Goal: Information Seeking & Learning: Learn about a topic

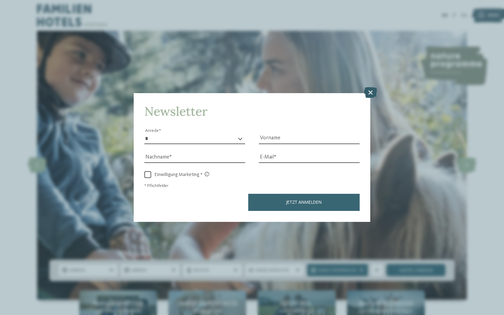
click at [370, 87] on icon at bounding box center [370, 92] width 13 height 11
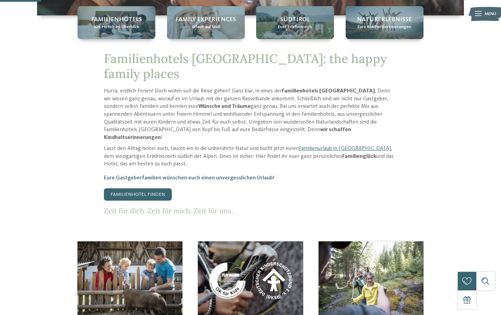
scroll to position [349, 0]
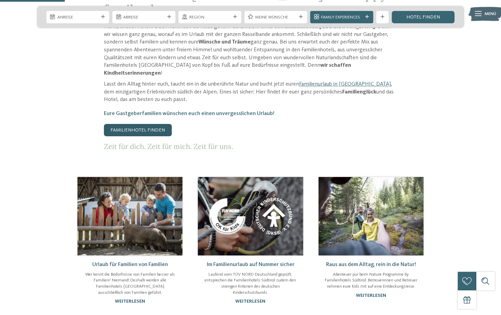
click at [143, 124] on link "Familienhotel finden" at bounding box center [138, 130] width 68 height 12
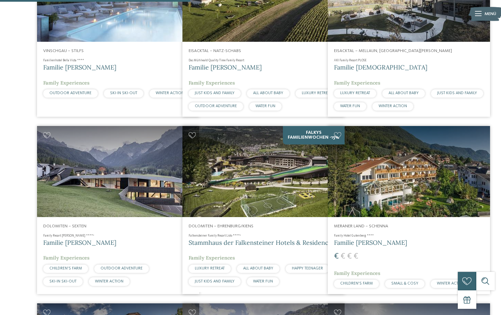
scroll to position [627, 0]
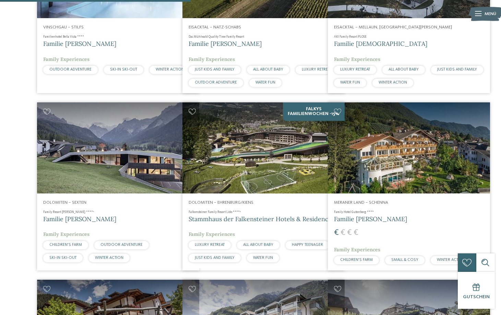
click at [133, 136] on img at bounding box center [118, 147] width 162 height 91
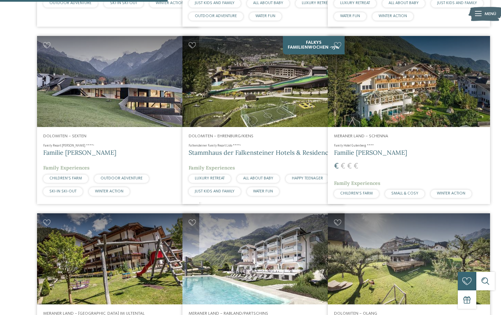
scroll to position [612, 0]
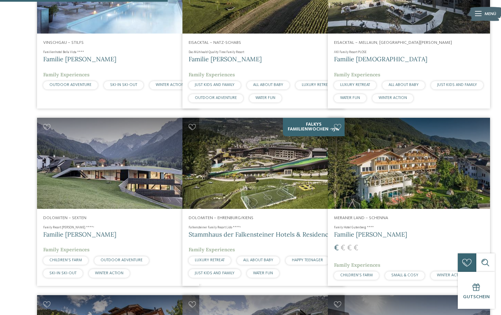
click at [254, 181] on img at bounding box center [263, 163] width 162 height 91
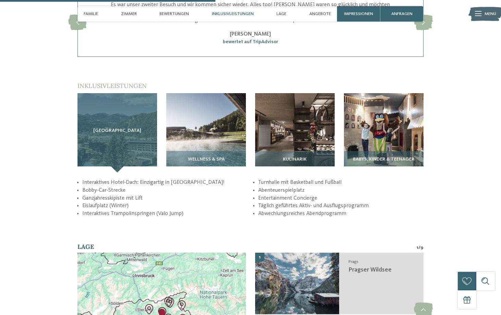
scroll to position [897, 0]
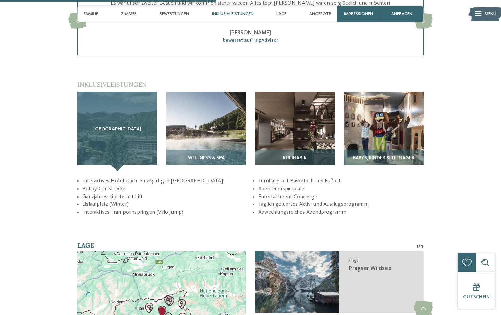
click at [124, 126] on div "Sky Adventure Park" at bounding box center [117, 132] width 80 height 80
click at [117, 166] on div "Sky Adventure Park" at bounding box center [117, 132] width 80 height 80
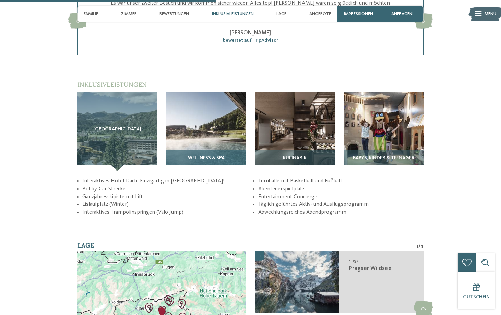
click at [208, 161] on span "Wellness & SPA" at bounding box center [206, 158] width 37 height 5
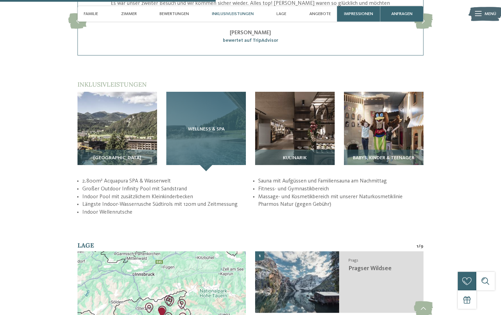
click at [206, 171] on div "Wellness & SPA" at bounding box center [206, 132] width 80 height 80
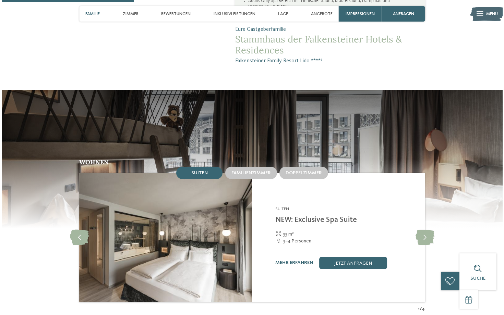
scroll to position [614, 0]
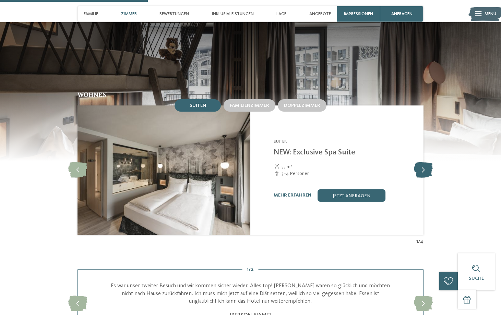
click at [421, 177] on icon at bounding box center [423, 169] width 19 height 15
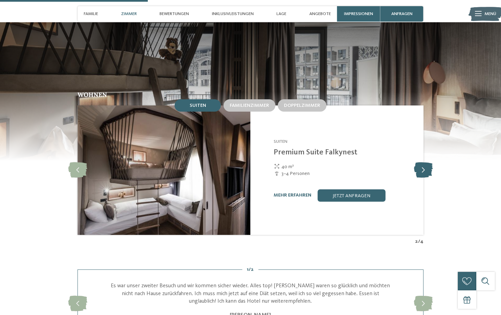
click at [421, 177] on icon at bounding box center [423, 169] width 19 height 15
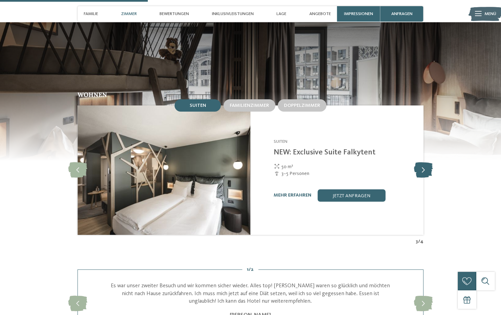
click at [421, 177] on icon at bounding box center [423, 169] width 19 height 15
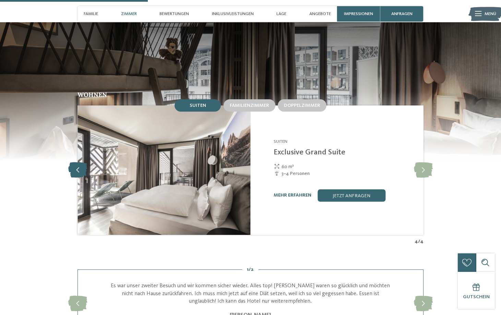
click at [79, 177] on icon at bounding box center [77, 169] width 19 height 15
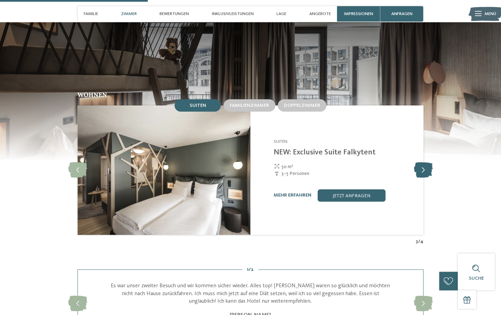
click at [425, 177] on icon at bounding box center [423, 169] width 19 height 15
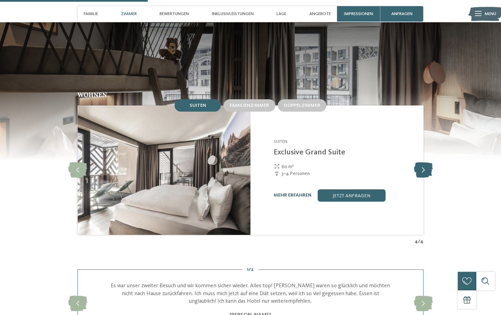
click at [425, 177] on icon at bounding box center [423, 169] width 19 height 15
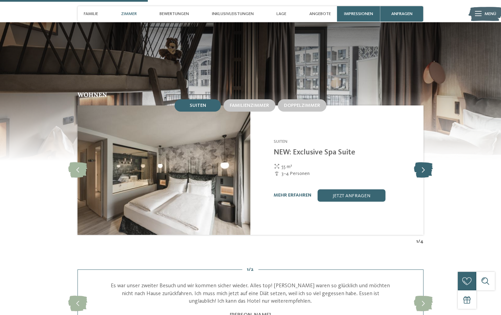
click at [425, 177] on icon at bounding box center [423, 169] width 19 height 15
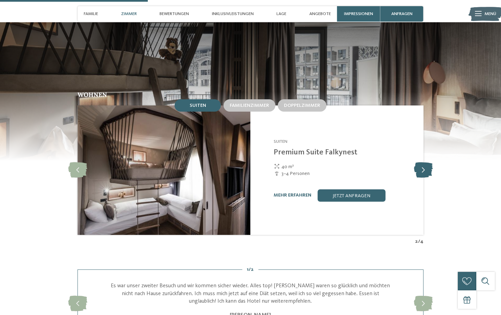
click at [425, 177] on icon at bounding box center [423, 169] width 19 height 15
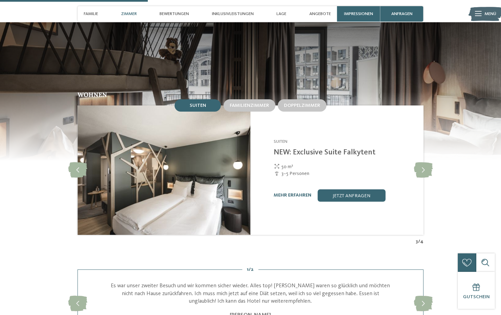
click at [318, 156] on link "NEW: Exclusive Suite Falkytent" at bounding box center [325, 153] width 102 height 8
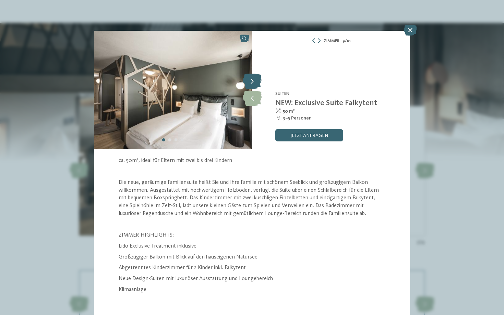
click at [250, 85] on icon at bounding box center [252, 81] width 19 height 15
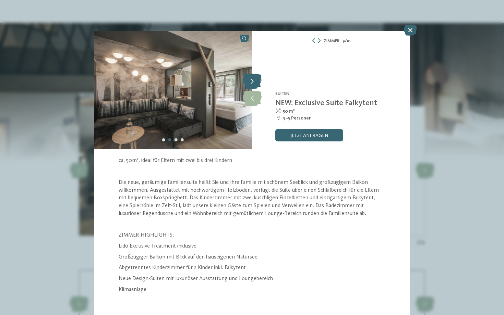
click at [250, 85] on icon at bounding box center [252, 81] width 19 height 15
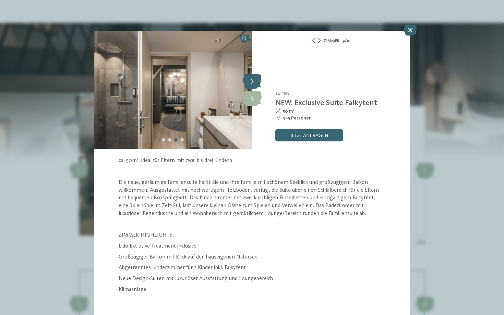
click at [250, 85] on icon at bounding box center [252, 81] width 19 height 15
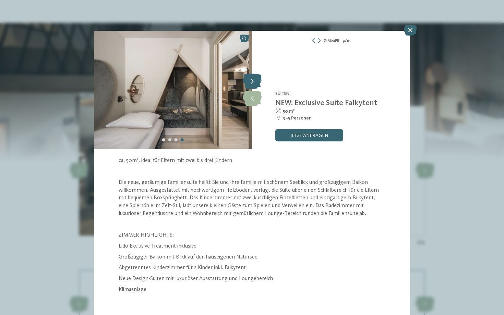
click at [250, 85] on icon at bounding box center [252, 81] width 19 height 15
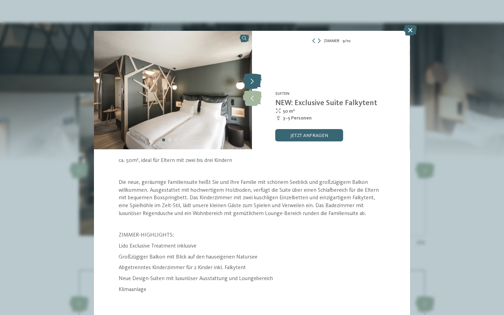
click at [250, 85] on icon at bounding box center [252, 81] width 19 height 15
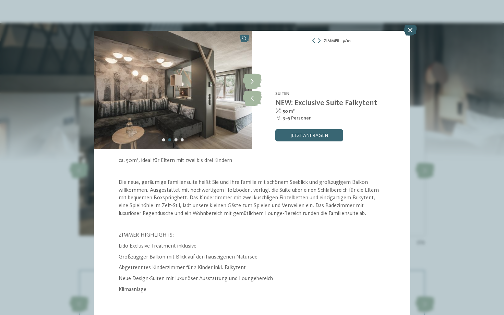
click at [410, 29] on icon at bounding box center [409, 30] width 13 height 11
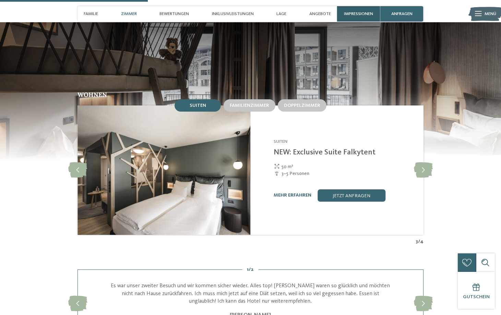
click at [355, 14] on span "Impressionen" at bounding box center [358, 13] width 29 height 5
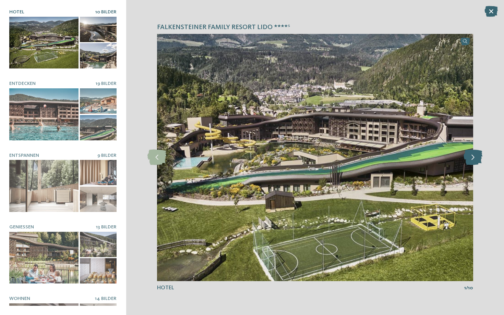
click at [475, 156] on icon at bounding box center [472, 157] width 19 height 15
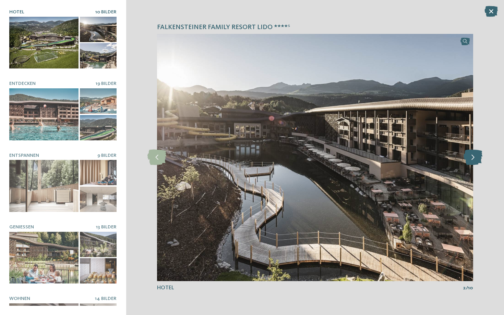
click at [475, 156] on icon at bounding box center [472, 157] width 19 height 15
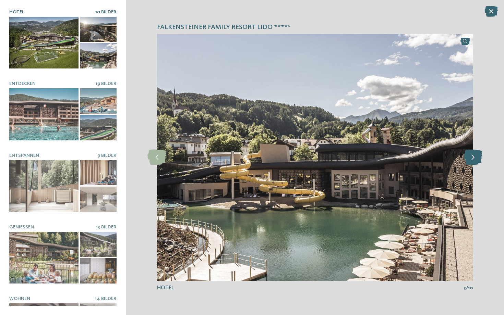
click at [475, 156] on icon at bounding box center [472, 157] width 19 height 15
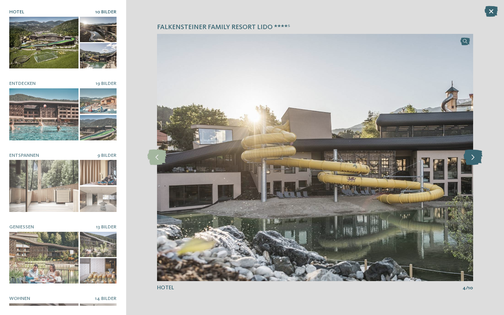
click at [475, 156] on icon at bounding box center [472, 157] width 19 height 15
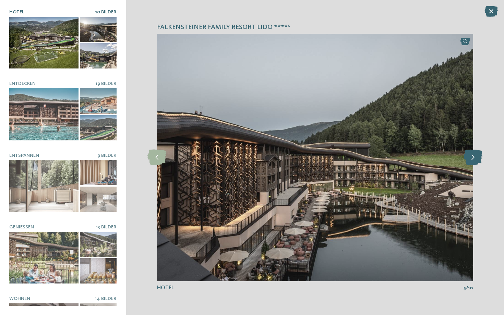
click at [475, 156] on icon at bounding box center [472, 157] width 19 height 15
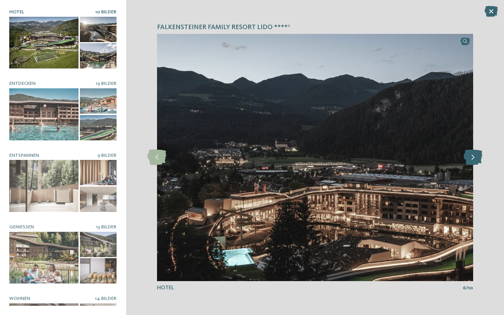
click at [475, 156] on icon at bounding box center [472, 157] width 19 height 15
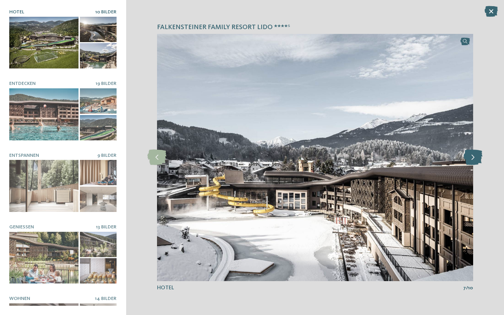
click at [475, 156] on icon at bounding box center [472, 157] width 19 height 15
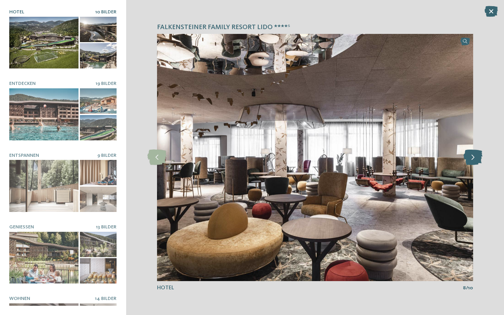
click at [475, 156] on icon at bounding box center [472, 157] width 19 height 15
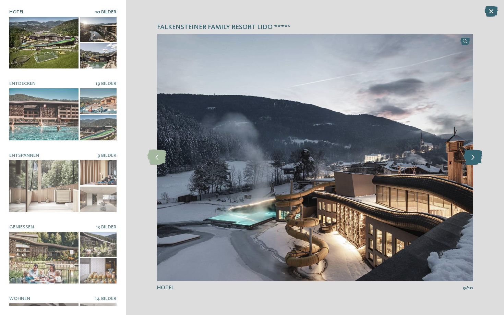
click at [475, 156] on icon at bounding box center [472, 157] width 19 height 15
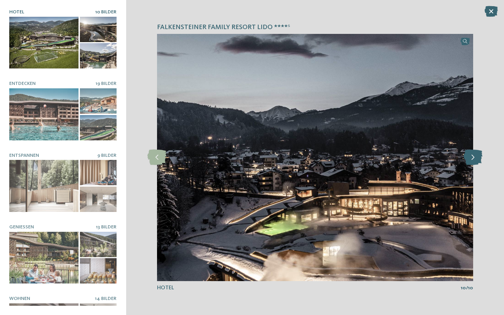
click at [475, 156] on icon at bounding box center [472, 157] width 19 height 15
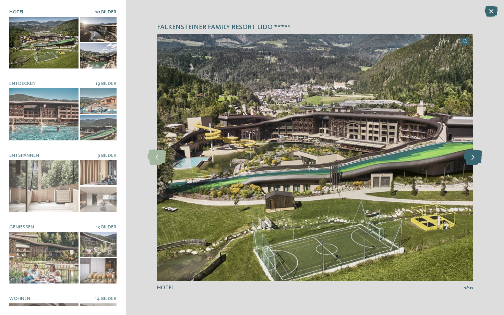
click at [475, 156] on icon at bounding box center [472, 157] width 19 height 15
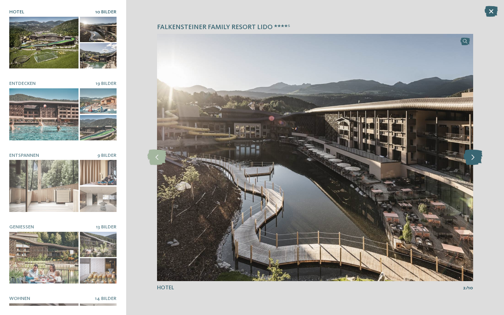
click at [475, 156] on icon at bounding box center [472, 157] width 19 height 15
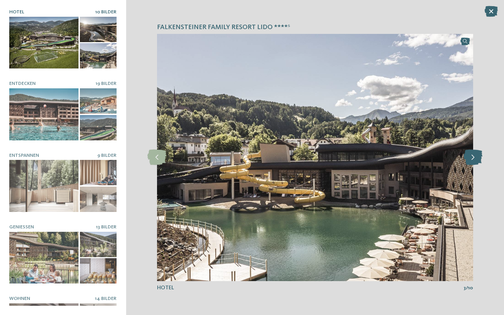
click at [475, 156] on icon at bounding box center [472, 157] width 19 height 15
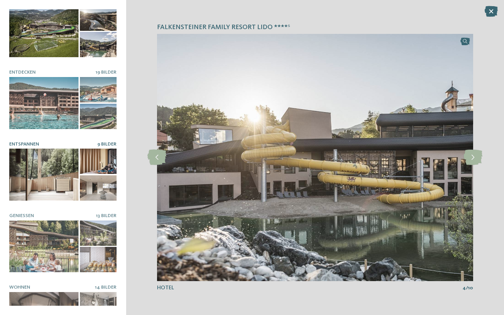
scroll to position [40, 0]
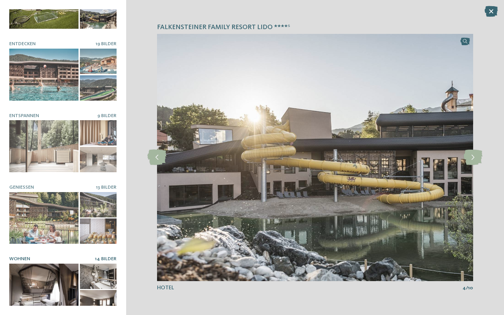
click at [50, 277] on div at bounding box center [43, 290] width 69 height 52
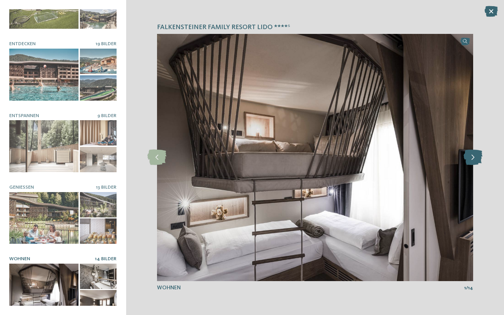
click at [472, 158] on icon at bounding box center [472, 157] width 19 height 15
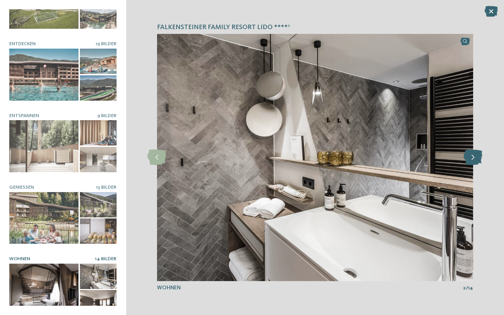
click at [472, 158] on icon at bounding box center [472, 157] width 19 height 15
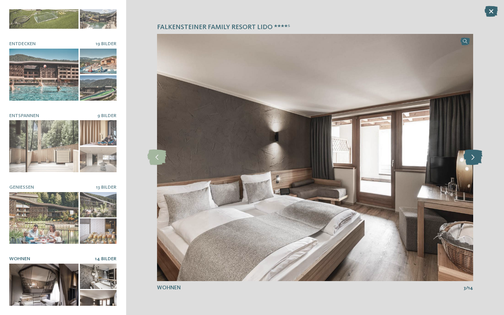
click at [472, 158] on icon at bounding box center [472, 157] width 19 height 15
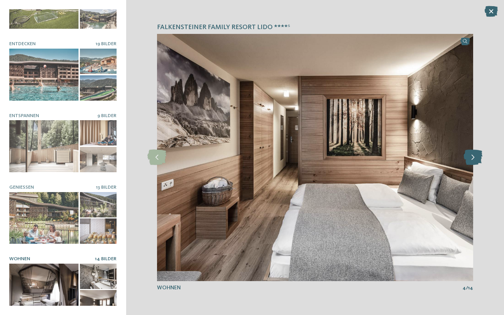
click at [472, 158] on icon at bounding box center [472, 157] width 19 height 15
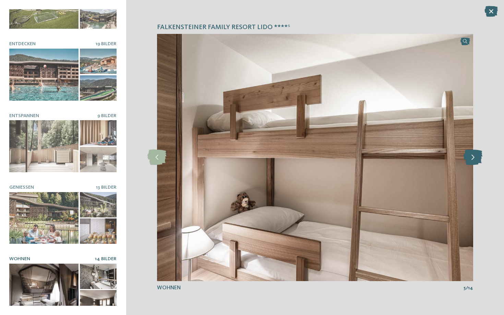
click at [472, 158] on icon at bounding box center [472, 157] width 19 height 15
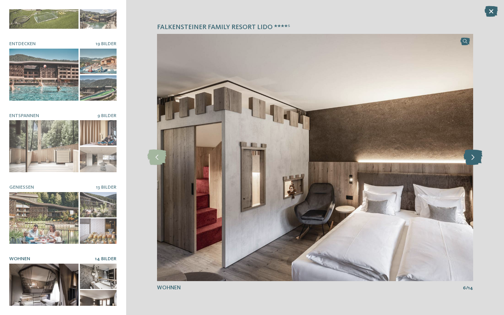
click at [472, 158] on icon at bounding box center [472, 157] width 19 height 15
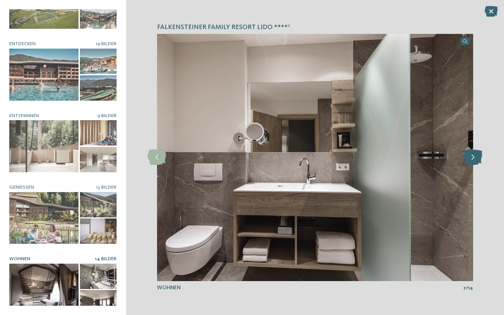
click at [472, 158] on icon at bounding box center [472, 157] width 19 height 15
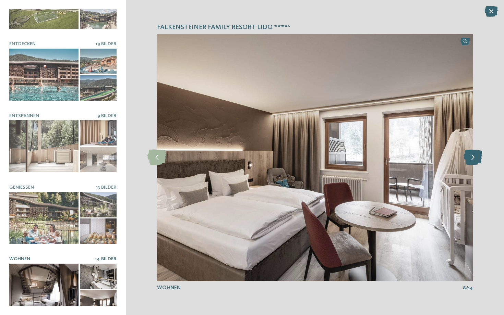
click at [472, 158] on icon at bounding box center [472, 157] width 19 height 15
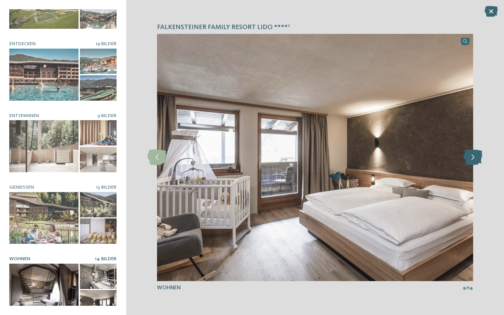
click at [472, 158] on icon at bounding box center [472, 157] width 19 height 15
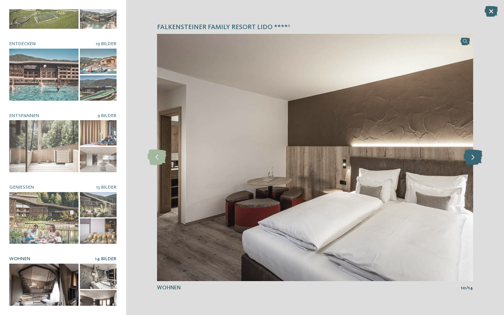
click at [472, 158] on icon at bounding box center [472, 157] width 19 height 15
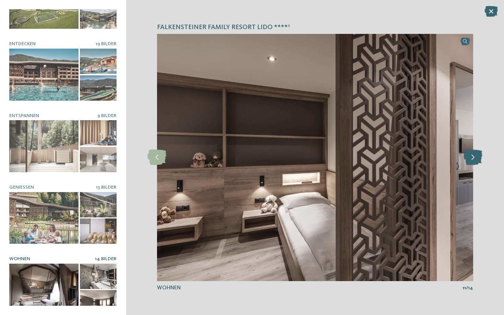
click at [472, 158] on icon at bounding box center [472, 157] width 19 height 15
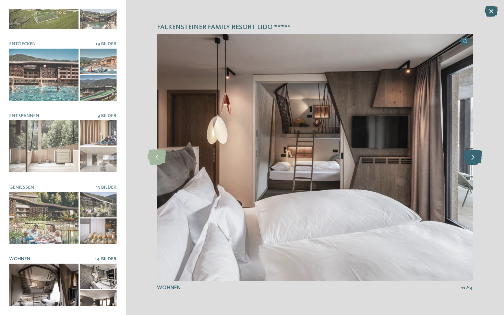
click at [472, 158] on icon at bounding box center [472, 157] width 19 height 15
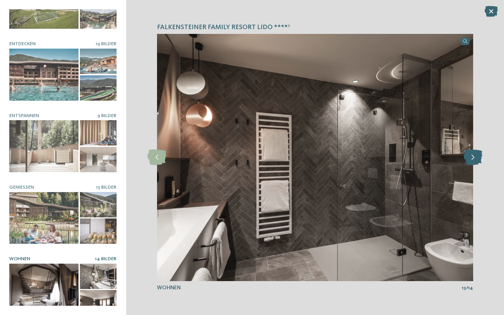
click at [472, 158] on icon at bounding box center [472, 157] width 19 height 15
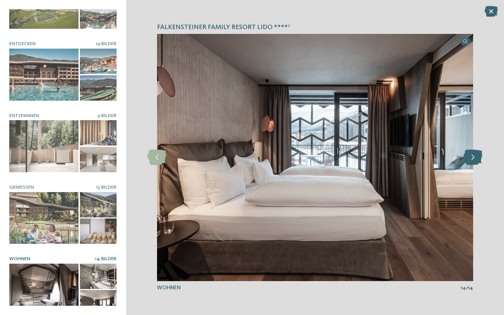
click at [472, 158] on icon at bounding box center [472, 157] width 19 height 15
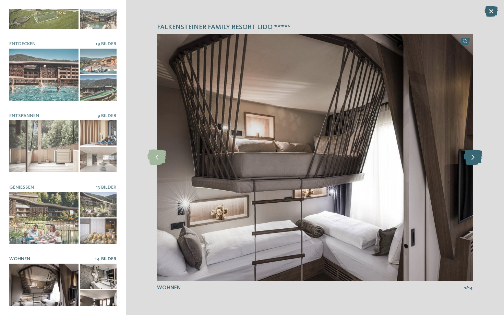
click at [472, 158] on icon at bounding box center [472, 157] width 19 height 15
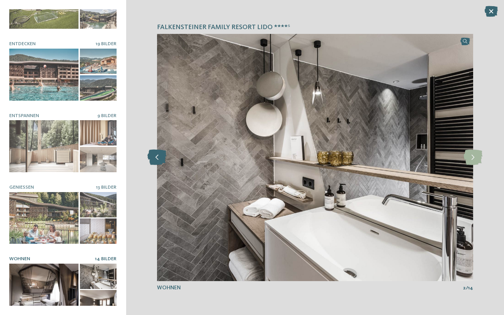
click at [163, 158] on icon at bounding box center [156, 157] width 19 height 15
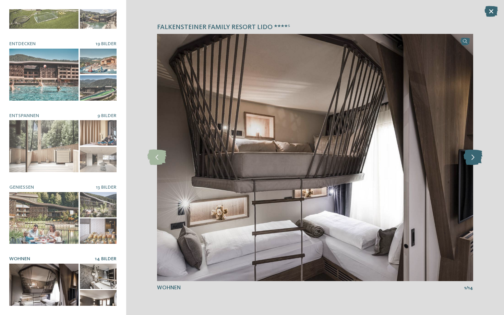
click at [470, 162] on icon at bounding box center [472, 157] width 19 height 15
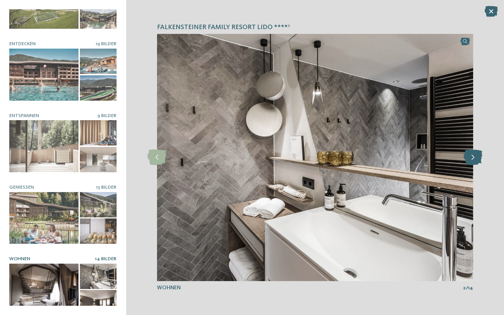
click at [470, 162] on icon at bounding box center [472, 157] width 19 height 15
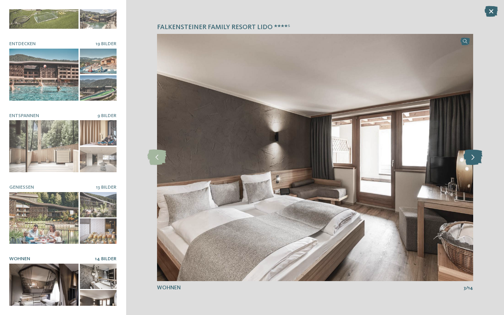
click at [470, 162] on icon at bounding box center [472, 157] width 19 height 15
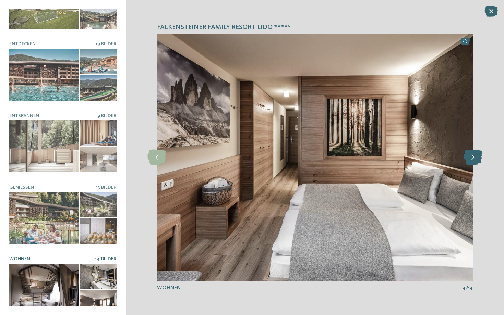
click at [470, 162] on icon at bounding box center [472, 157] width 19 height 15
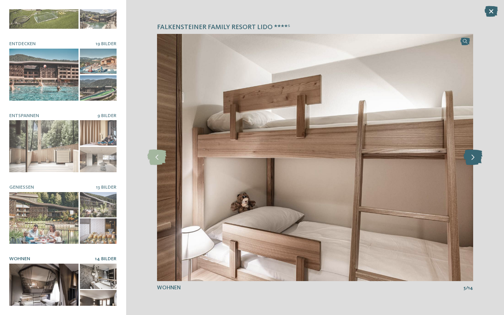
click at [470, 162] on icon at bounding box center [472, 157] width 19 height 15
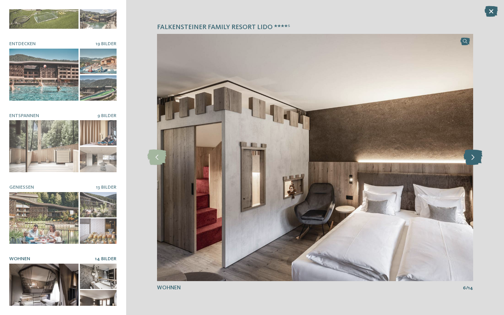
click at [470, 162] on icon at bounding box center [472, 157] width 19 height 15
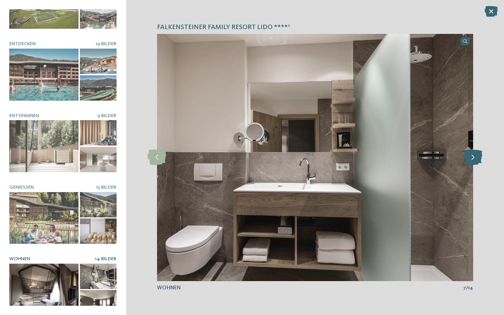
click at [470, 162] on icon at bounding box center [472, 157] width 19 height 15
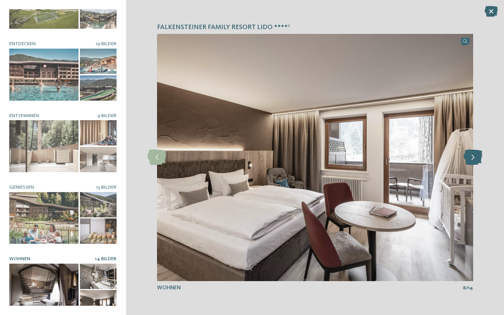
click at [470, 162] on icon at bounding box center [472, 157] width 19 height 15
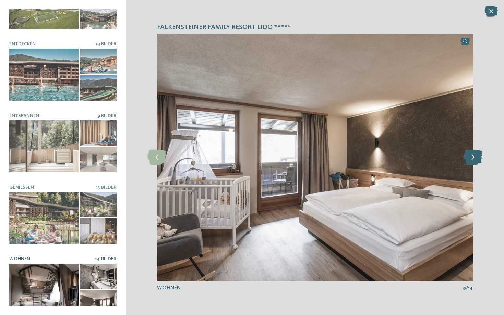
click at [470, 162] on icon at bounding box center [472, 157] width 19 height 15
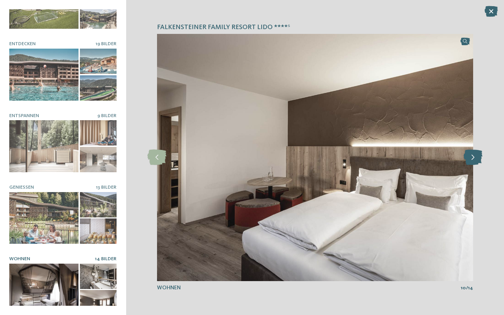
click at [470, 162] on icon at bounding box center [472, 157] width 19 height 15
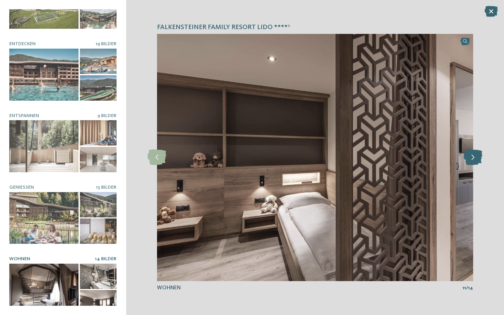
click at [470, 162] on icon at bounding box center [472, 157] width 19 height 15
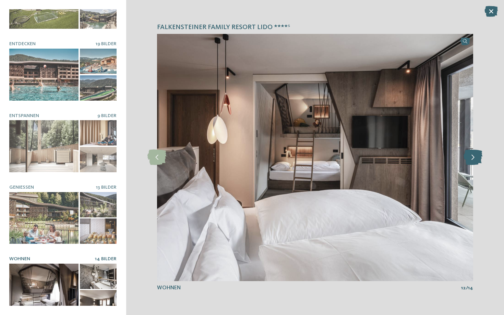
click at [470, 162] on icon at bounding box center [472, 157] width 19 height 15
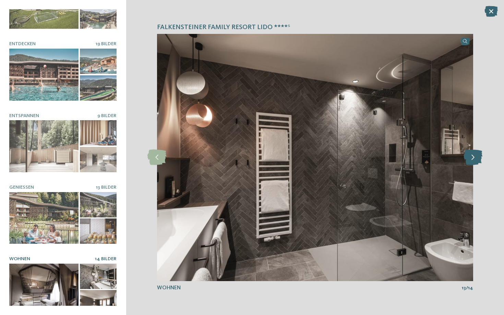
click at [470, 162] on icon at bounding box center [472, 157] width 19 height 15
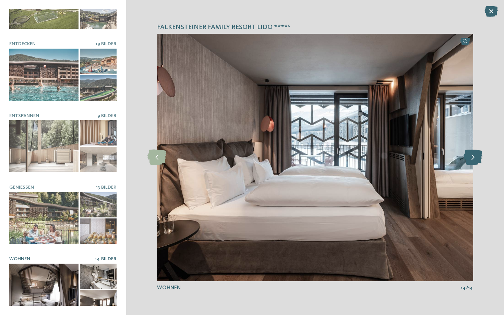
click at [470, 162] on icon at bounding box center [472, 157] width 19 height 15
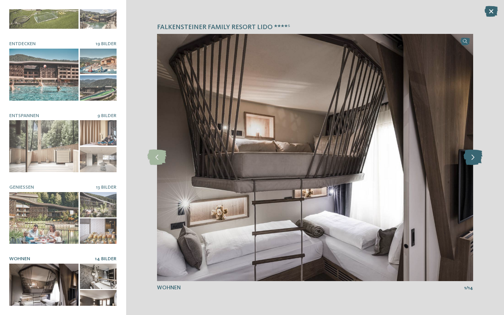
click at [470, 162] on icon at bounding box center [472, 157] width 19 height 15
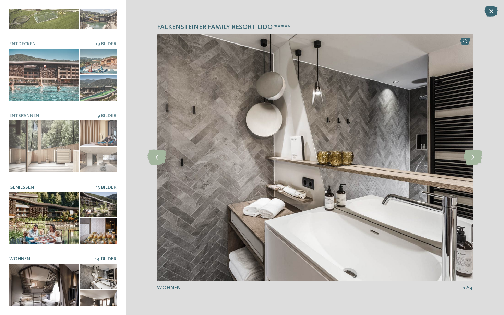
click at [33, 221] on div at bounding box center [43, 218] width 69 height 52
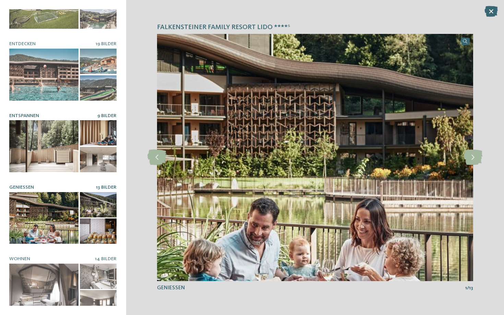
click at [57, 148] on div at bounding box center [43, 146] width 69 height 52
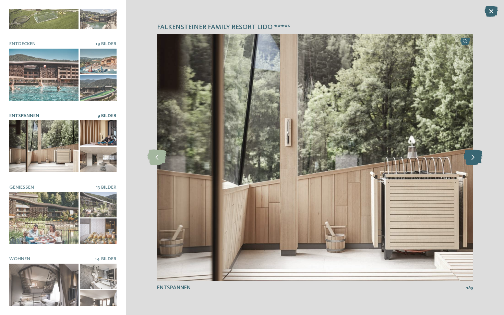
click at [473, 159] on icon at bounding box center [472, 157] width 19 height 15
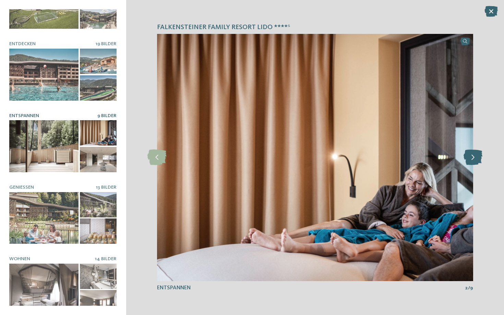
click at [473, 159] on icon at bounding box center [472, 157] width 19 height 15
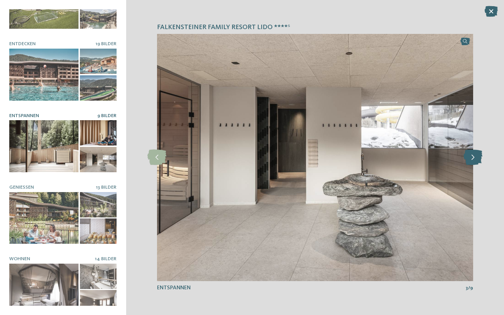
click at [473, 159] on icon at bounding box center [472, 157] width 19 height 15
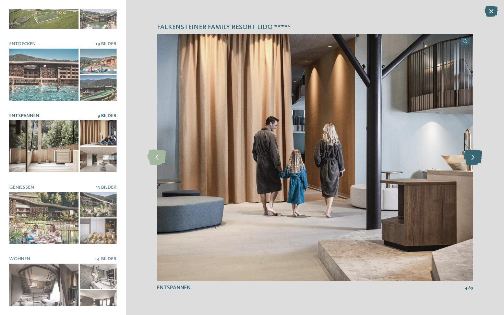
click at [473, 159] on icon at bounding box center [472, 157] width 19 height 15
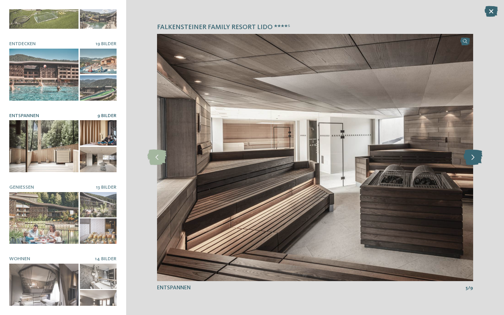
click at [473, 159] on icon at bounding box center [472, 157] width 19 height 15
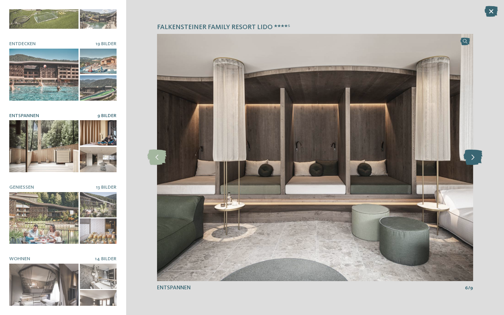
click at [473, 159] on icon at bounding box center [472, 157] width 19 height 15
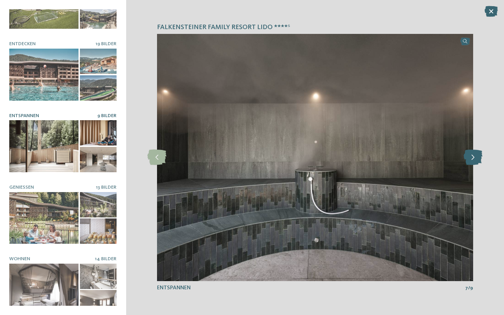
click at [473, 159] on icon at bounding box center [472, 157] width 19 height 15
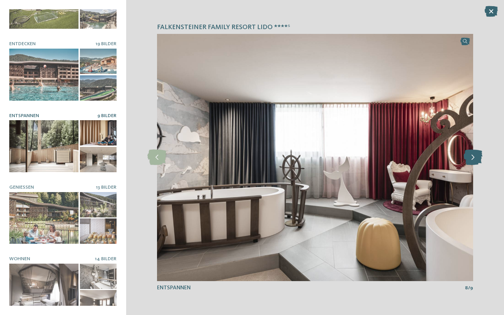
click at [473, 159] on icon at bounding box center [472, 157] width 19 height 15
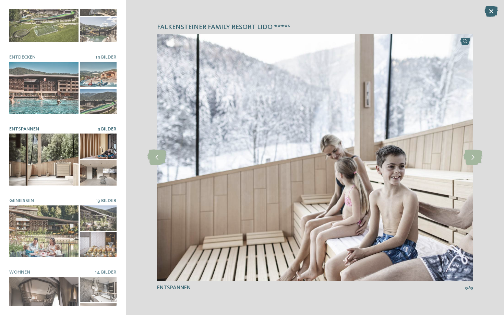
scroll to position [0, 0]
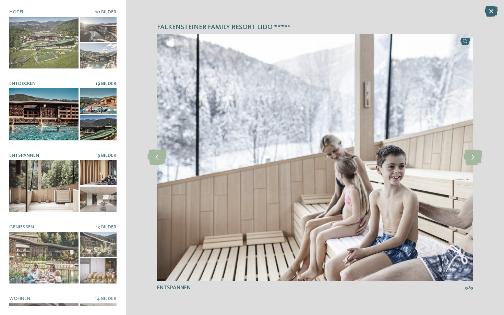
click at [51, 127] on div at bounding box center [43, 114] width 69 height 52
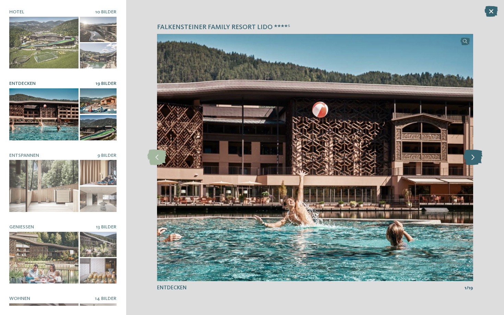
click at [469, 157] on icon at bounding box center [472, 157] width 19 height 15
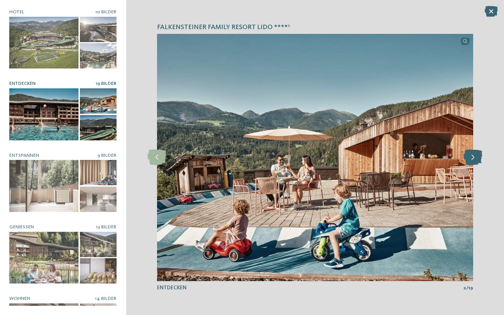
click at [469, 157] on icon at bounding box center [472, 157] width 19 height 15
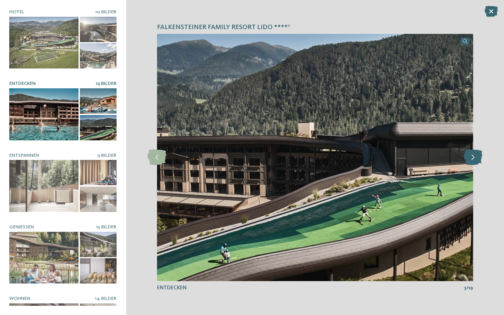
click at [469, 157] on icon at bounding box center [472, 157] width 19 height 15
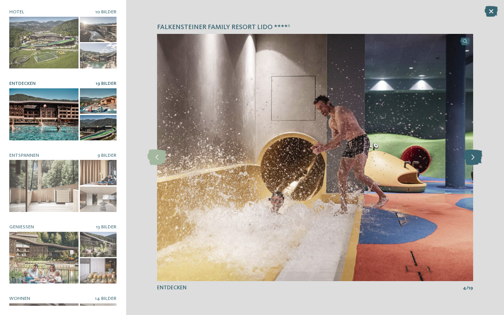
click at [469, 157] on icon at bounding box center [472, 157] width 19 height 15
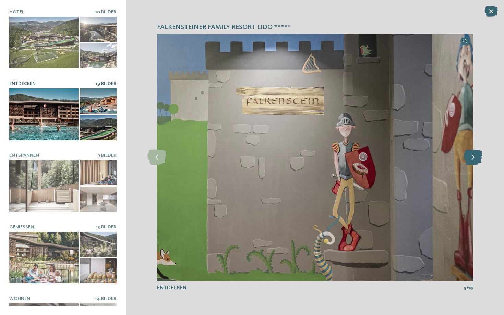
click at [469, 157] on icon at bounding box center [472, 157] width 19 height 15
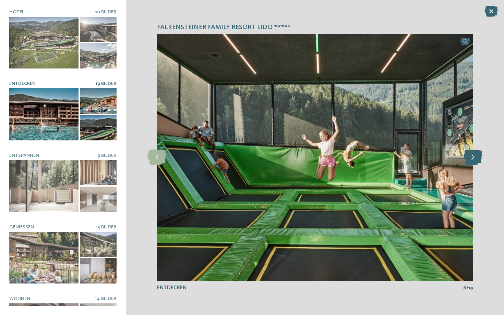
click at [469, 157] on icon at bounding box center [472, 157] width 19 height 15
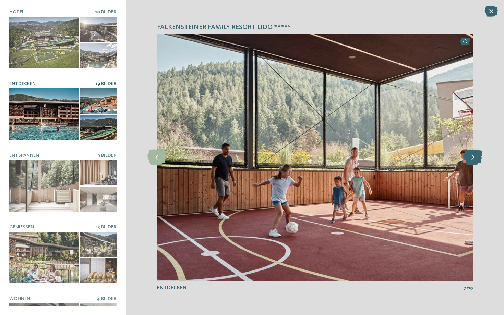
click at [469, 157] on icon at bounding box center [472, 157] width 19 height 15
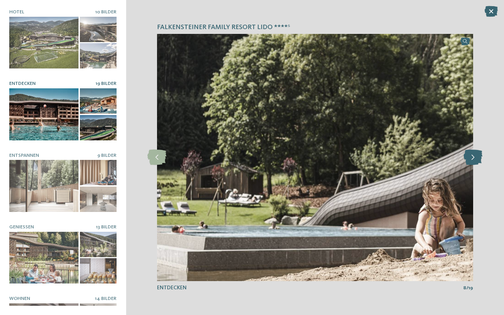
click at [469, 157] on icon at bounding box center [472, 157] width 19 height 15
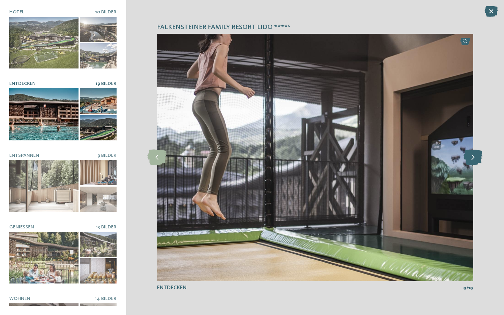
click at [469, 157] on icon at bounding box center [472, 157] width 19 height 15
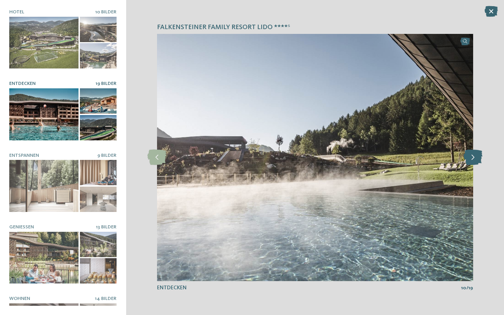
click at [469, 157] on icon at bounding box center [472, 157] width 19 height 15
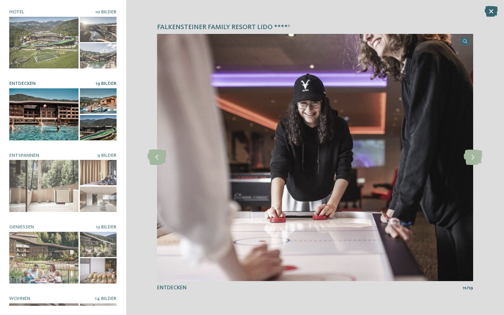
click at [46, 128] on div at bounding box center [43, 114] width 69 height 52
click at [58, 114] on div at bounding box center [43, 114] width 69 height 52
click at [468, 160] on icon at bounding box center [472, 157] width 19 height 15
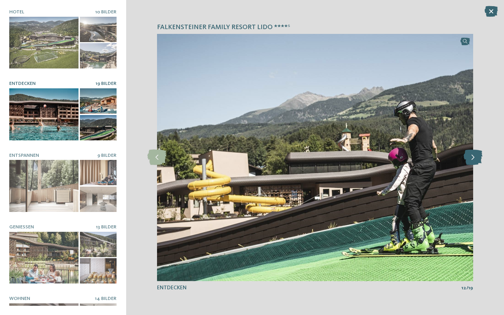
click at [469, 158] on icon at bounding box center [472, 157] width 19 height 15
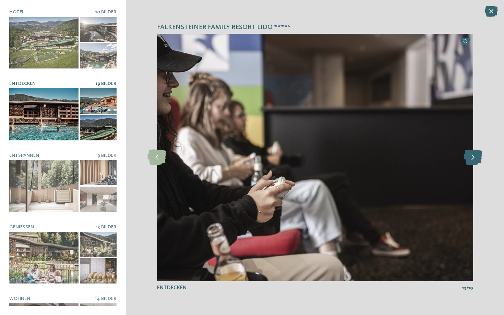
click at [469, 158] on icon at bounding box center [472, 157] width 19 height 15
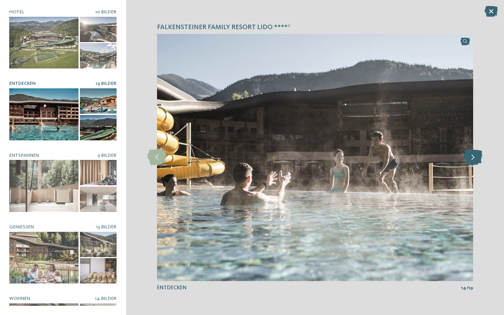
click at [469, 158] on icon at bounding box center [472, 157] width 19 height 15
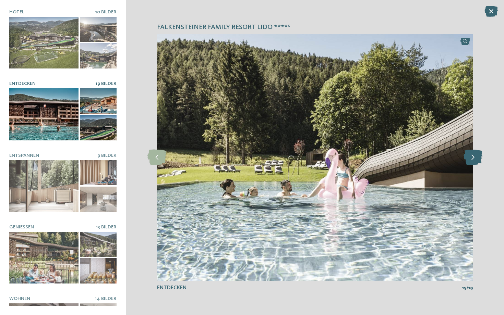
click at [469, 158] on icon at bounding box center [472, 157] width 19 height 15
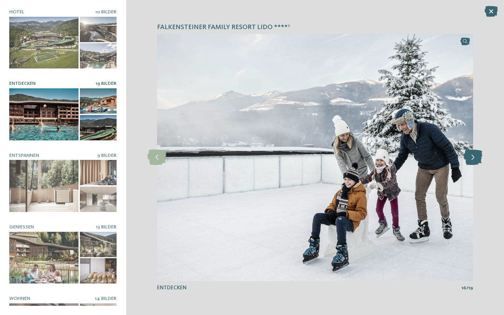
click at [469, 158] on icon at bounding box center [472, 157] width 19 height 15
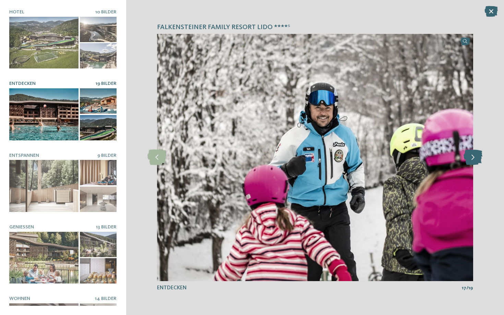
click at [471, 158] on icon at bounding box center [472, 157] width 19 height 15
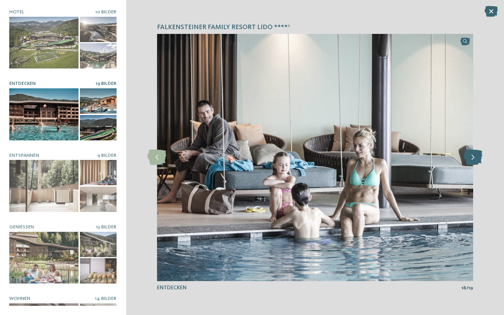
click at [471, 158] on icon at bounding box center [472, 157] width 19 height 15
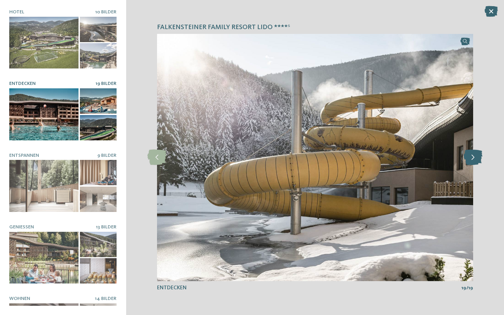
click at [471, 158] on icon at bounding box center [472, 157] width 19 height 15
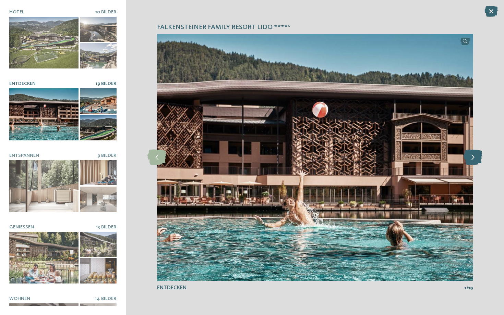
click at [471, 158] on icon at bounding box center [472, 157] width 19 height 15
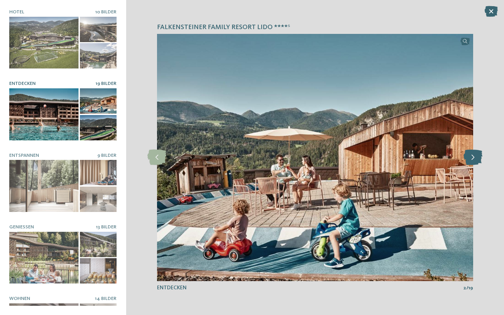
click at [471, 158] on icon at bounding box center [472, 157] width 19 height 15
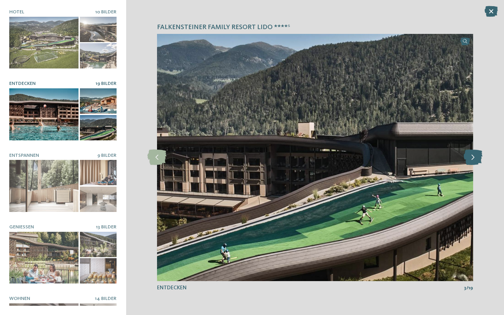
click at [471, 158] on icon at bounding box center [472, 157] width 19 height 15
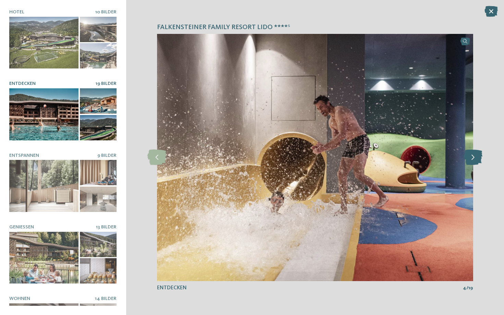
click at [471, 158] on icon at bounding box center [472, 157] width 19 height 15
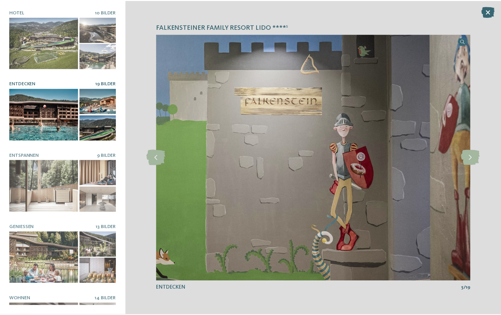
scroll to position [40, 0]
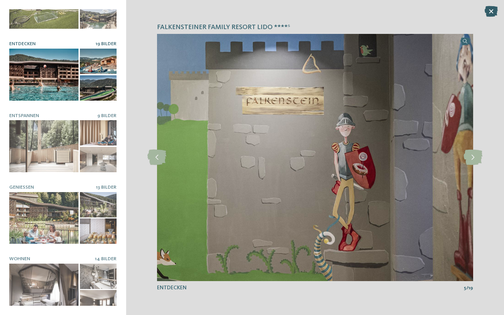
click at [492, 11] on icon at bounding box center [490, 11] width 13 height 11
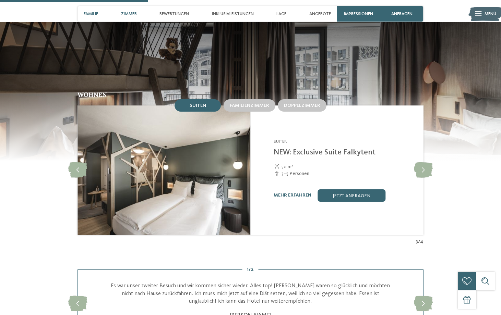
click at [96, 13] on span "Familie" at bounding box center [91, 13] width 14 height 5
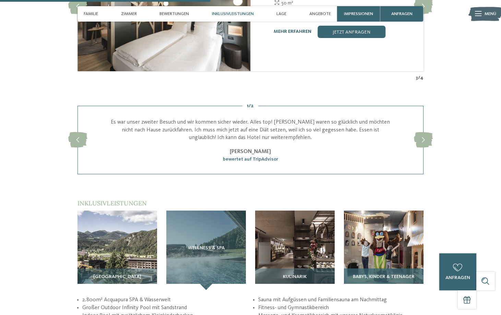
scroll to position [873, 0]
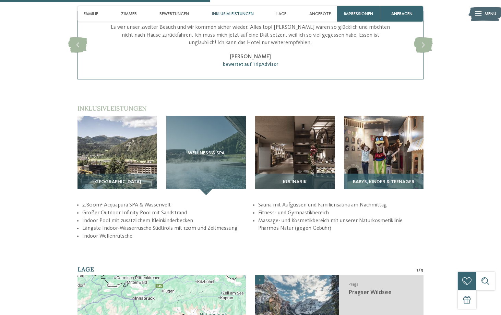
click at [398, 185] on span "Babys, Kinder & Teenager" at bounding box center [384, 182] width 62 height 5
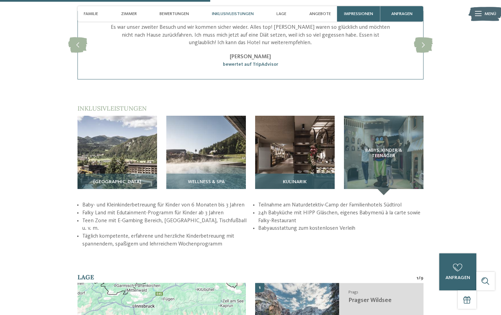
click at [304, 185] on span "Kulinarik" at bounding box center [295, 182] width 24 height 5
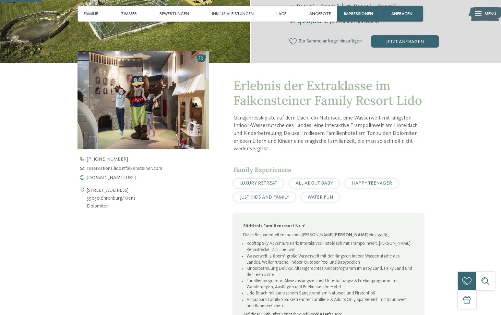
scroll to position [173, 0]
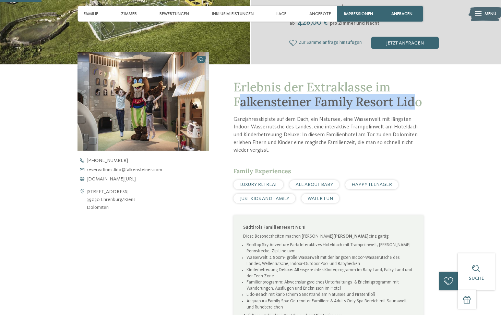
drag, startPoint x: 238, startPoint y: 102, endPoint x: 253, endPoint y: 111, distance: 17.9
click at [254, 110] on span "Erlebnis der Extraklasse im Falkensteiner Family Resort Lido" at bounding box center [327, 94] width 189 height 31
